Goal: Task Accomplishment & Management: Manage account settings

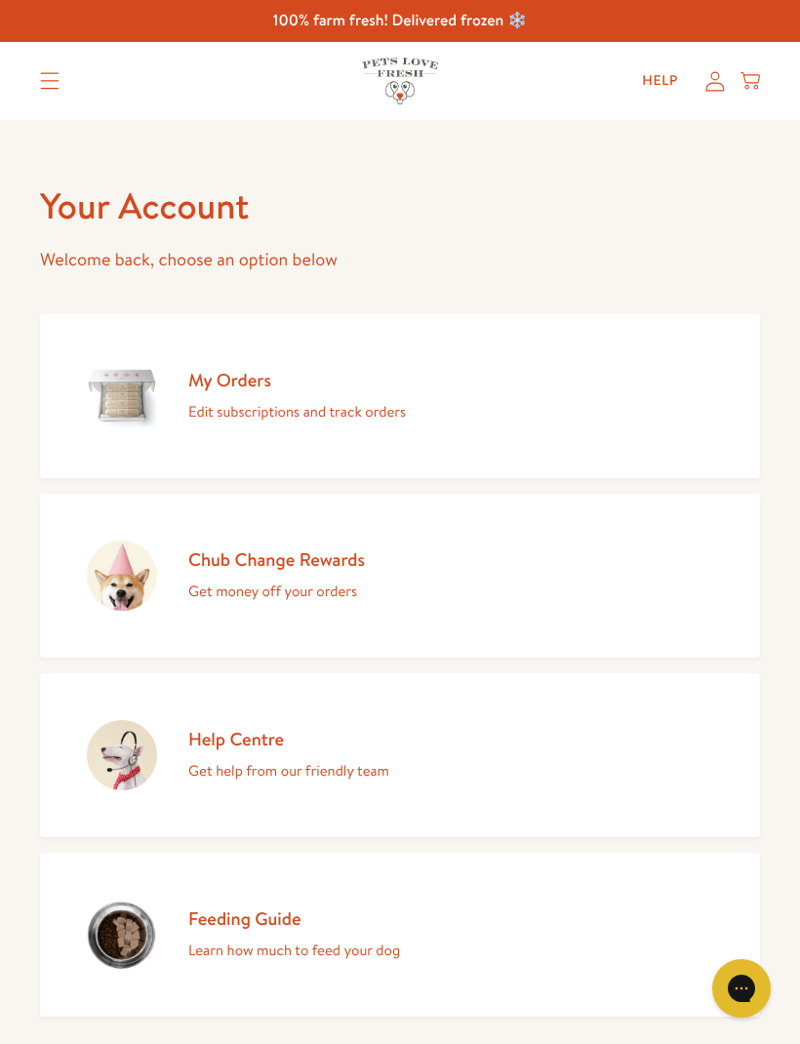
click at [325, 405] on p "Edit subscriptions and track orders" at bounding box center [297, 411] width 218 height 25
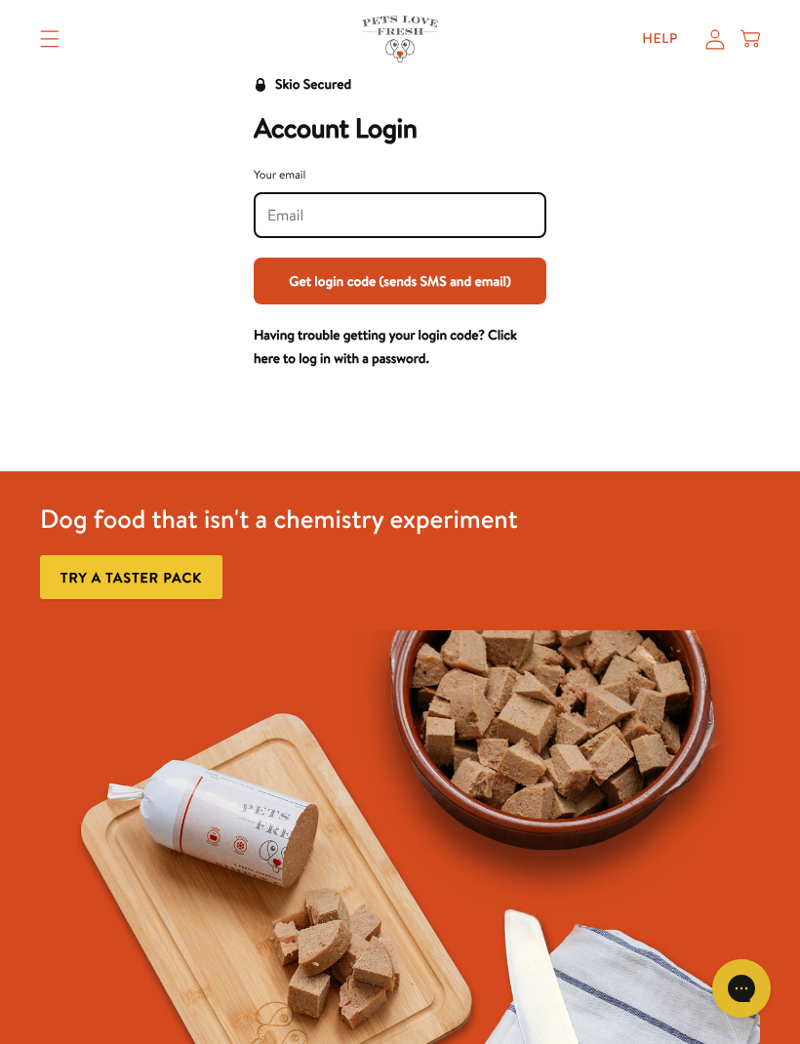
scroll to position [73, 0]
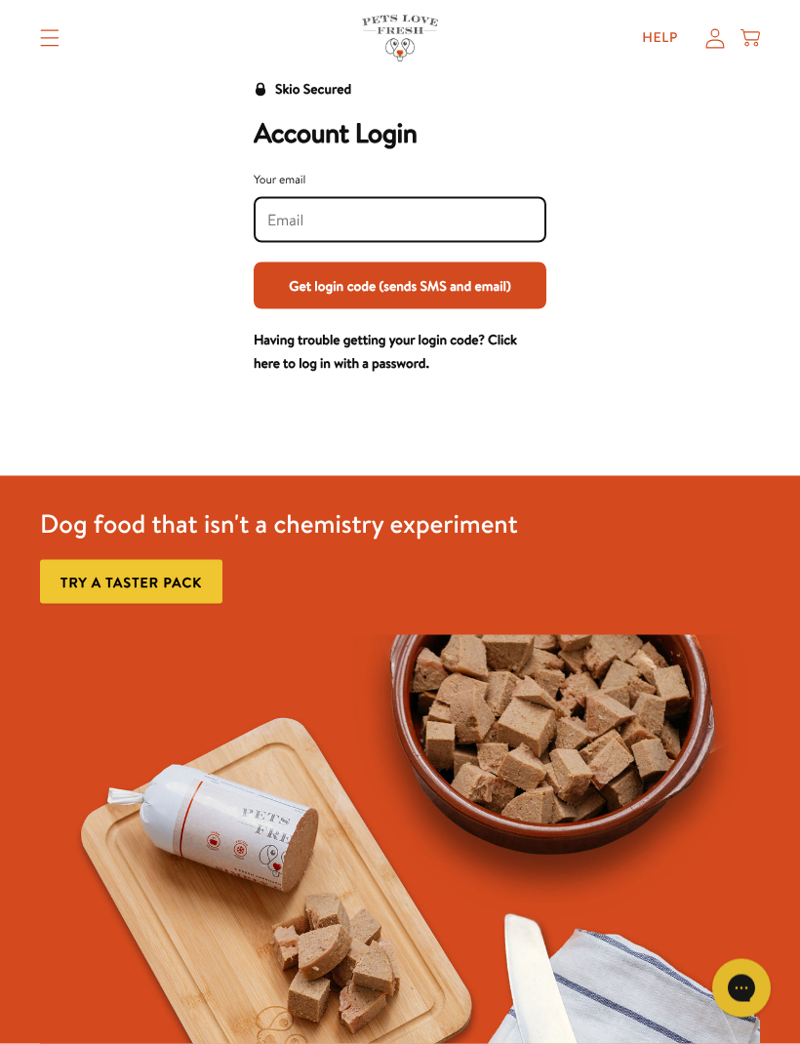
click at [314, 216] on input "Your email" at bounding box center [399, 220] width 265 height 21
type input "[PERSON_NAME][EMAIL_ADDRESS][DOMAIN_NAME]"
click at [440, 282] on button "Get login code (sends SMS and email)" at bounding box center [400, 286] width 293 height 47
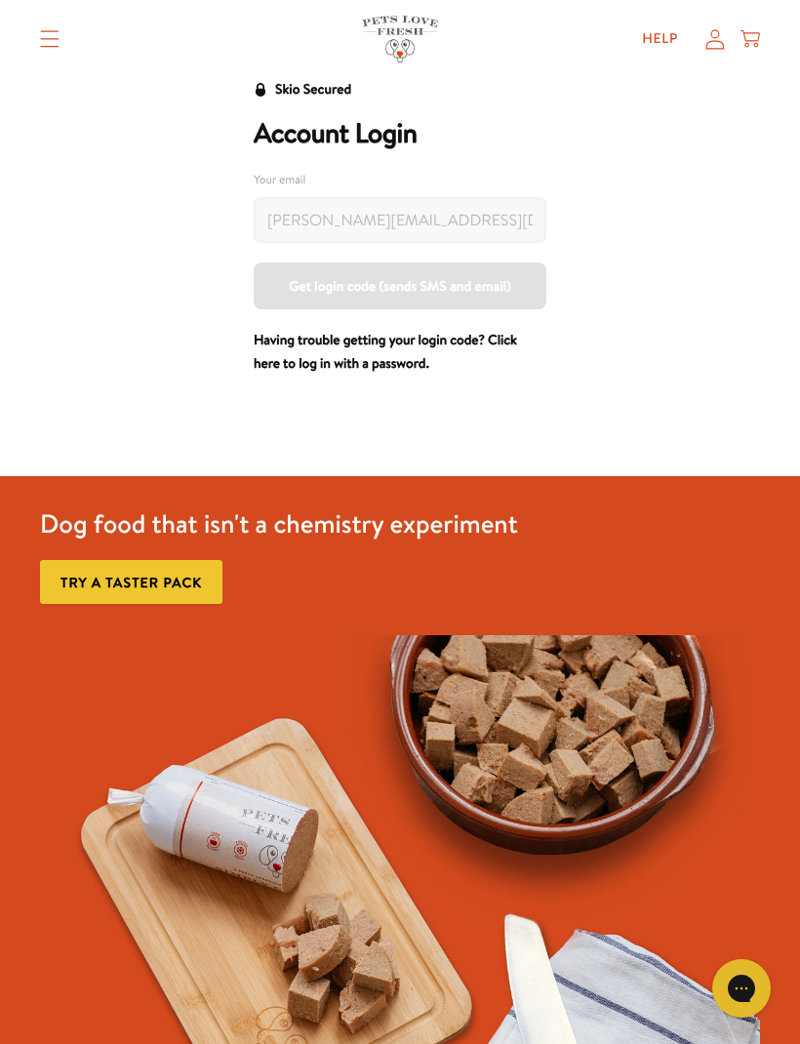
scroll to position [74, 0]
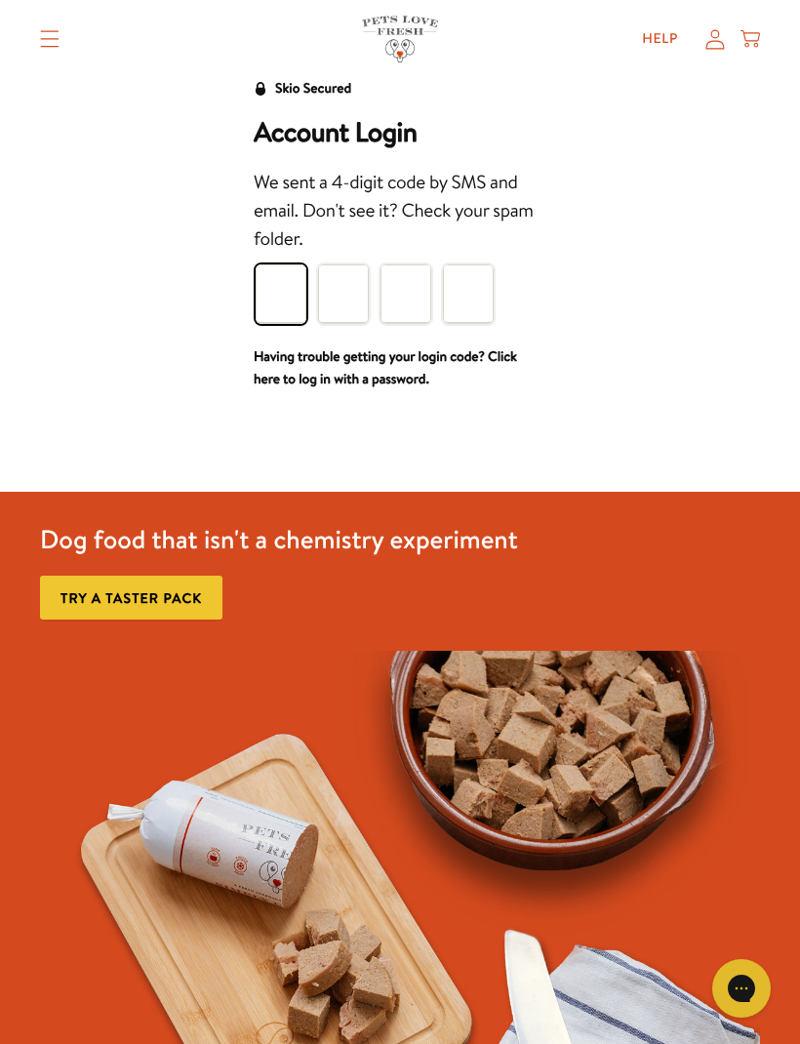
click at [287, 300] on input "Please enter your pin code" at bounding box center [281, 294] width 51 height 59
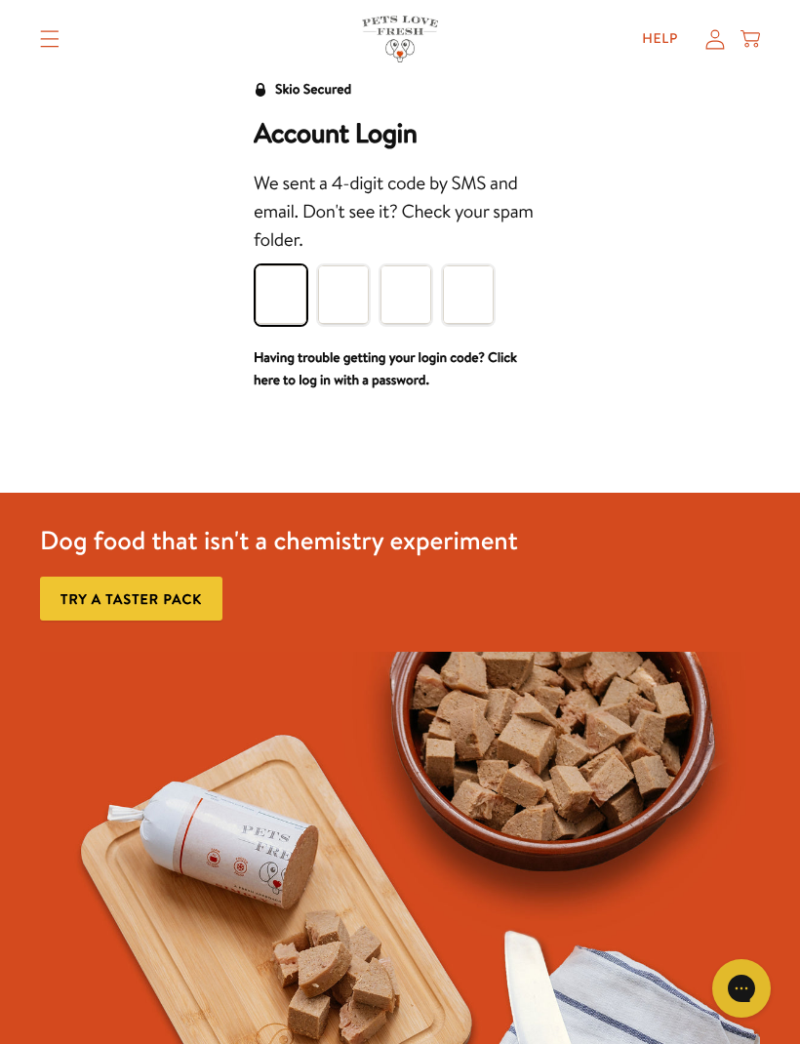
type input "7"
type input "6"
type input "7"
type input "4"
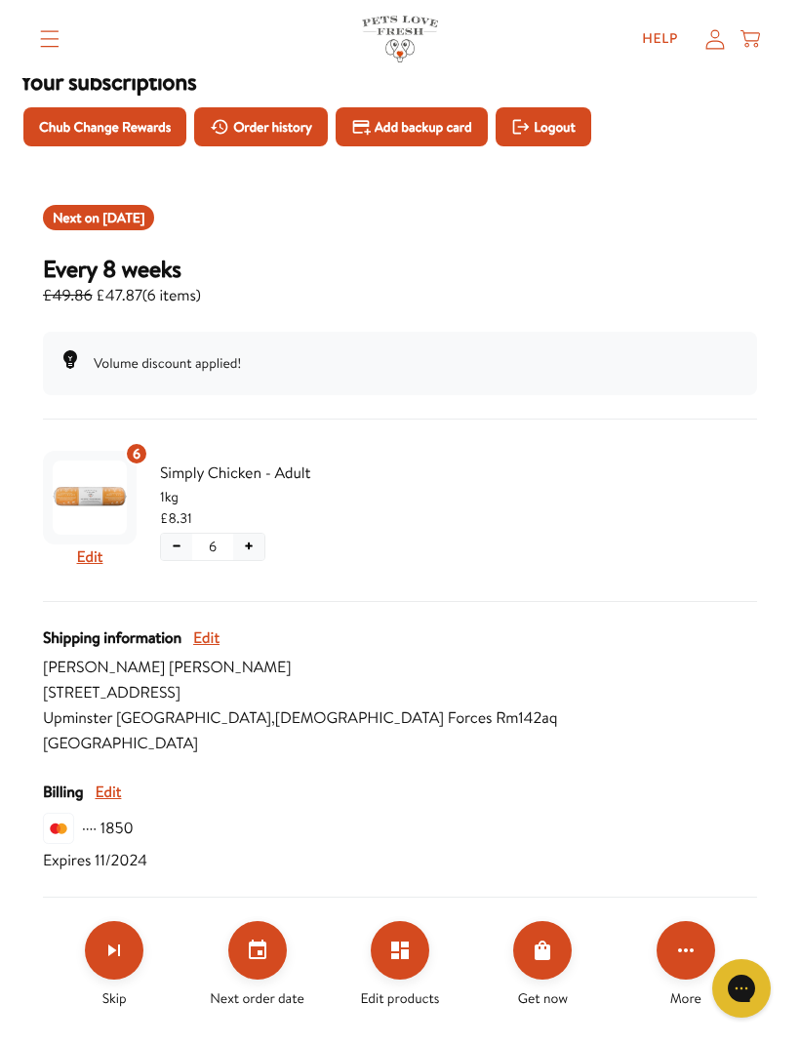
scroll to position [121, 0]
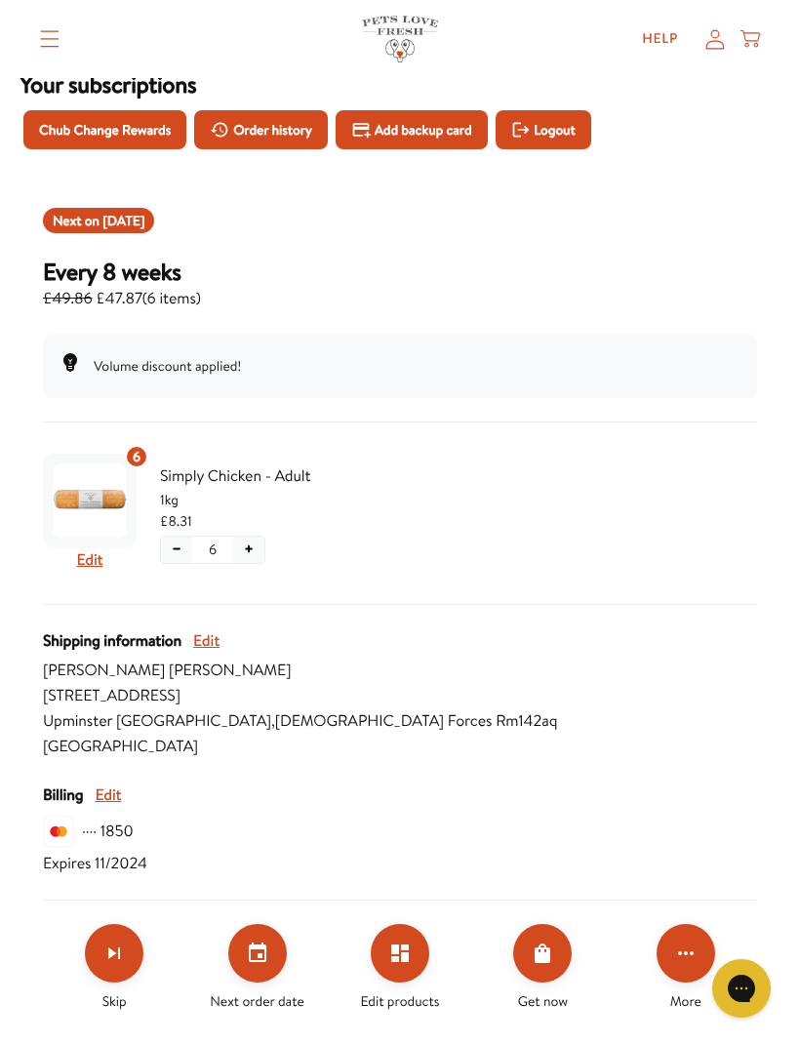
click at [272, 948] on button "Set your next order date" at bounding box center [257, 953] width 59 height 59
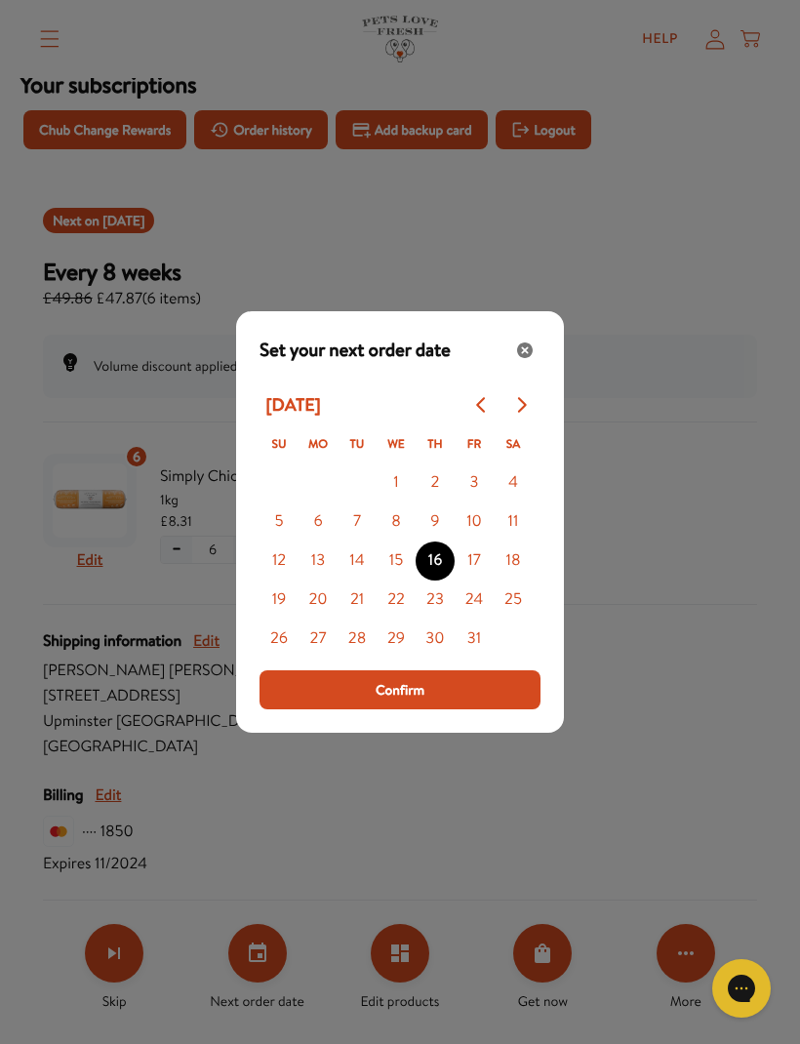
click at [444, 503] on button "2" at bounding box center [435, 483] width 39 height 39
click at [417, 701] on span "Confirm" at bounding box center [400, 689] width 49 height 21
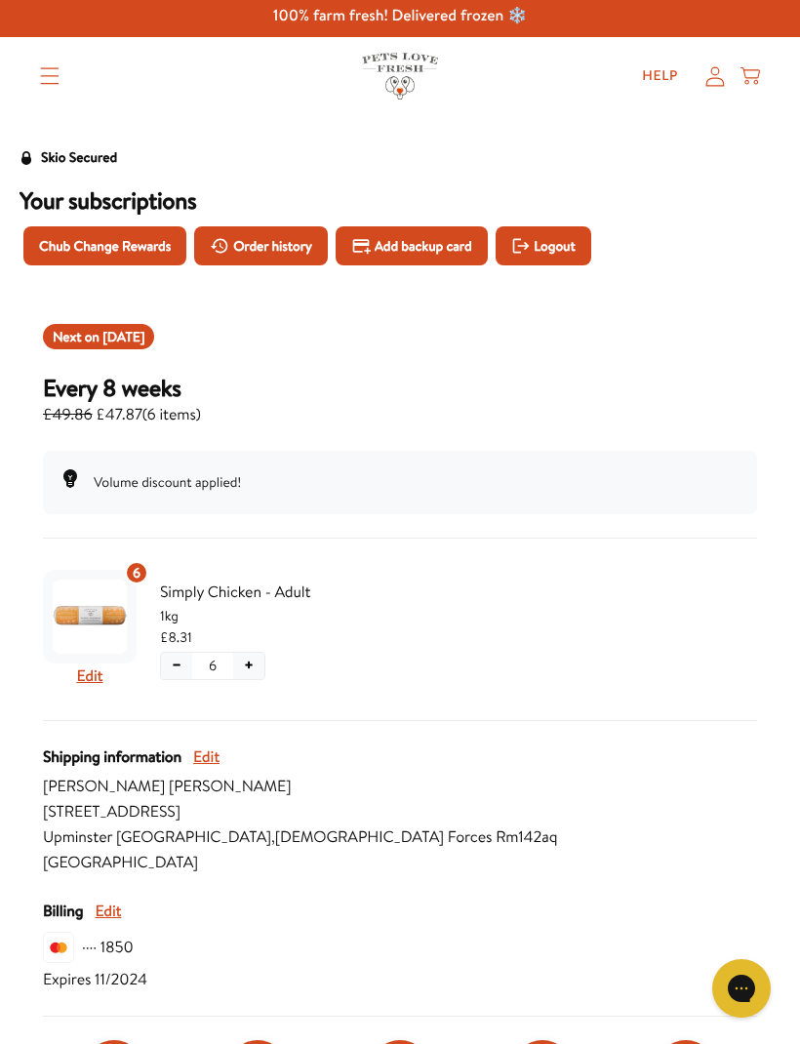
scroll to position [0, 0]
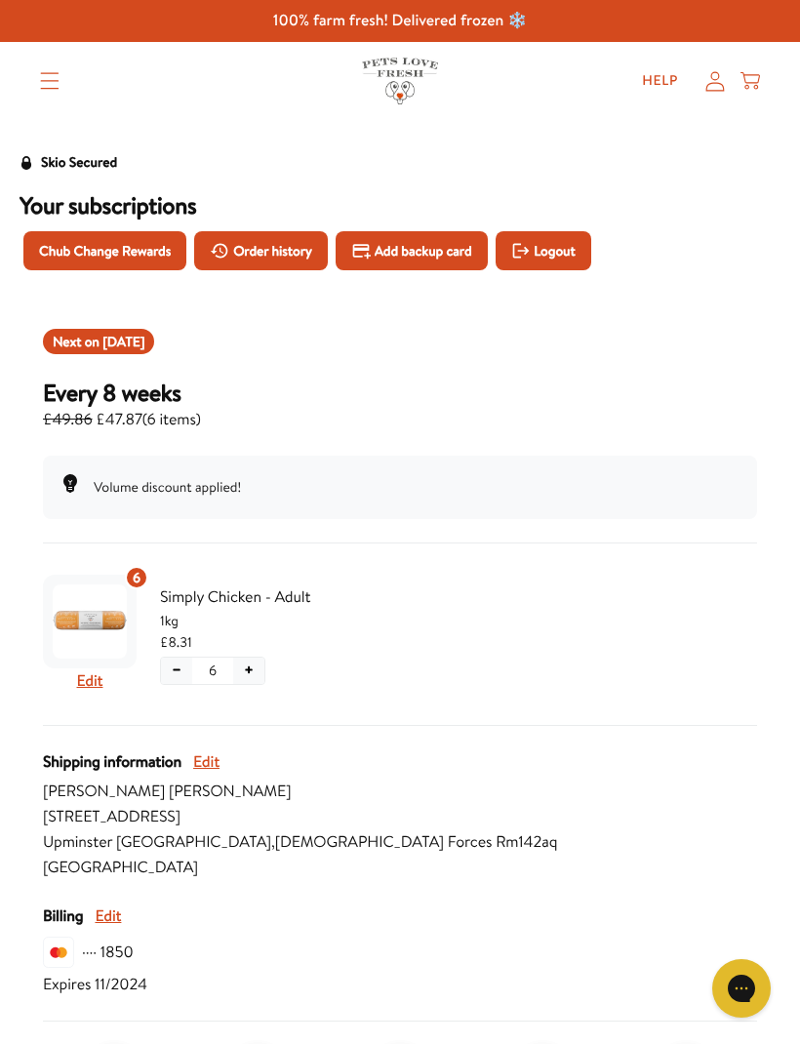
click at [757, 76] on icon at bounding box center [751, 80] width 20 height 21
